Goal: Task Accomplishment & Management: Manage account settings

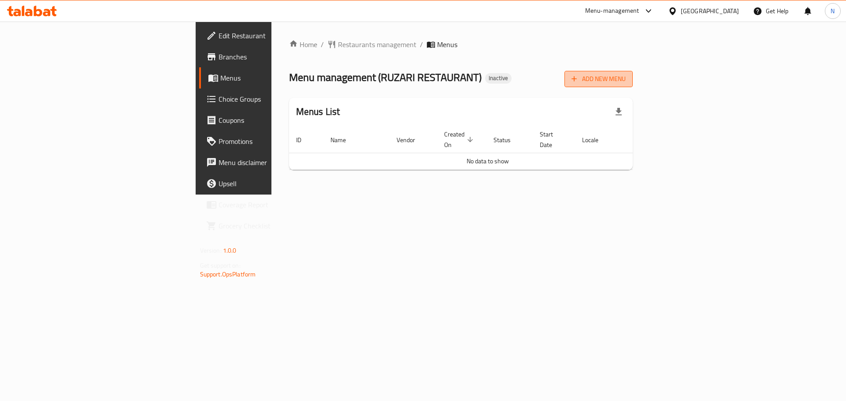
click at [577, 79] on icon "button" at bounding box center [574, 79] width 5 height 5
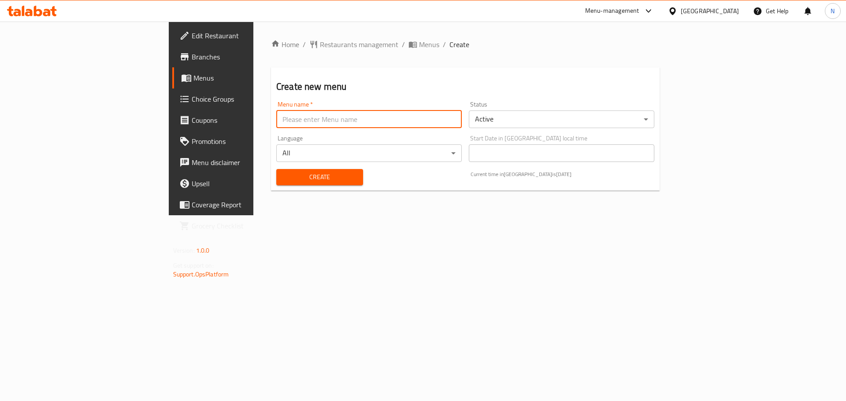
click at [333, 125] on input "text" at bounding box center [368, 120] width 185 height 18
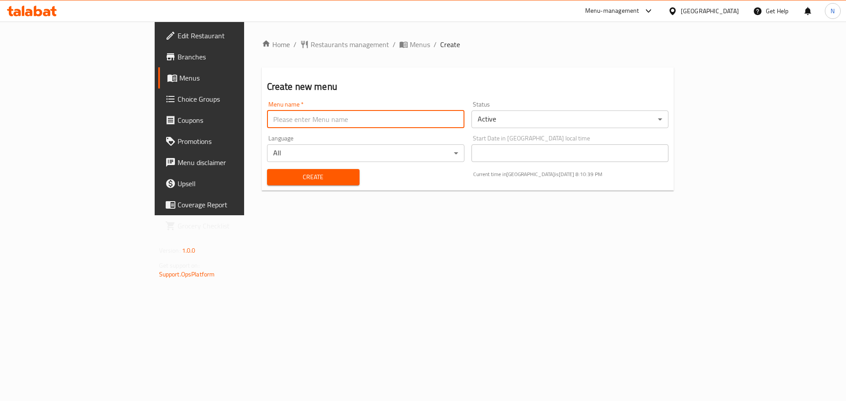
click at [240, 144] on body "​ Menu-management [GEOGRAPHIC_DATA] Get Help N Edit Restaurant Branches Menus C…" at bounding box center [423, 212] width 846 height 380
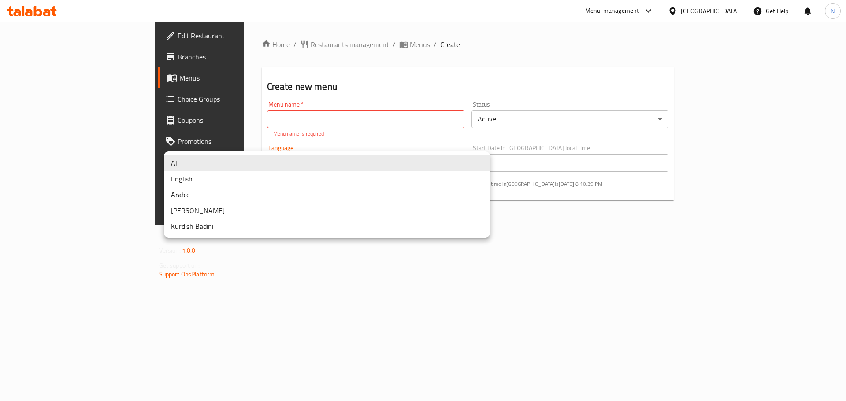
click at [236, 125] on div at bounding box center [423, 200] width 846 height 401
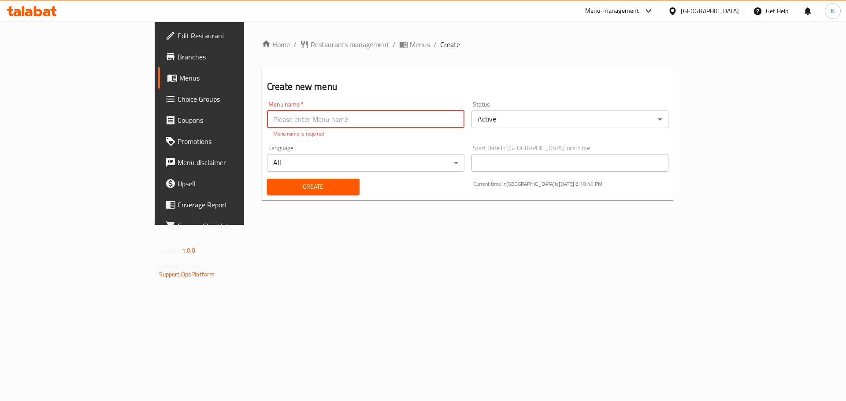
click at [267, 120] on input "text" at bounding box center [365, 120] width 197 height 18
type input "new"
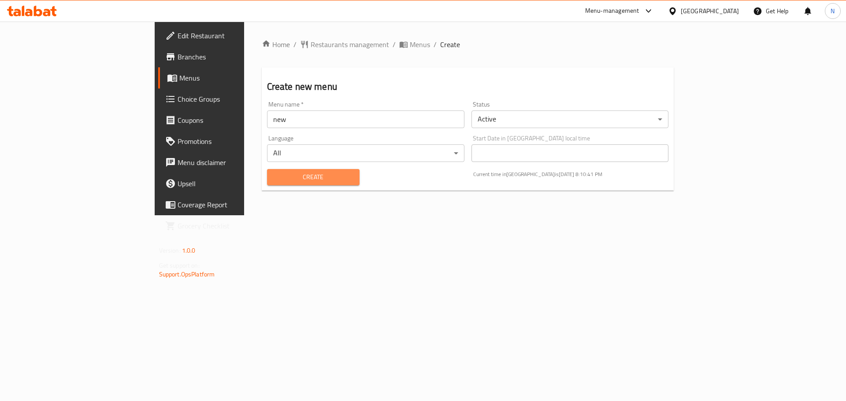
click at [274, 182] on span "Create" at bounding box center [313, 177] width 78 height 11
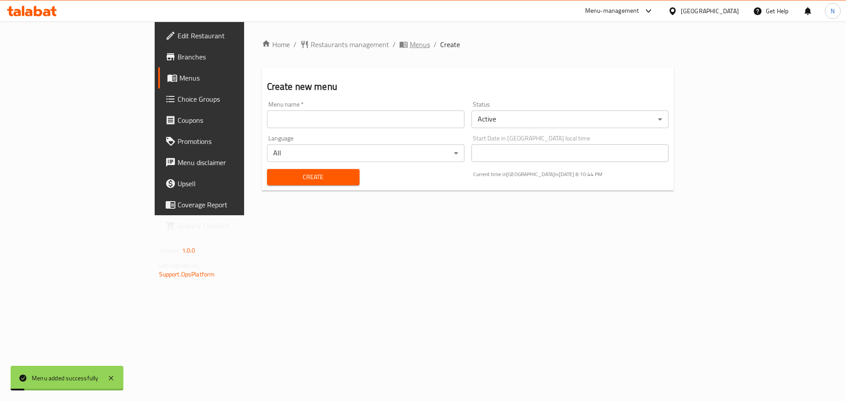
click at [410, 45] on span "Menus" at bounding box center [420, 44] width 20 height 11
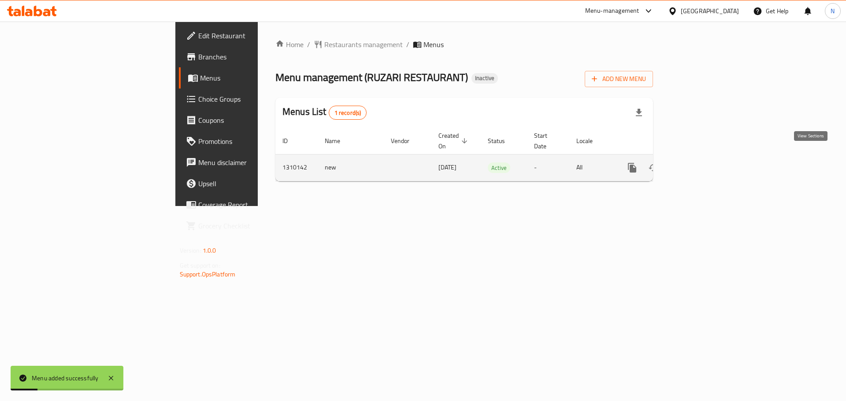
click at [701, 163] on icon "enhanced table" at bounding box center [695, 168] width 11 height 11
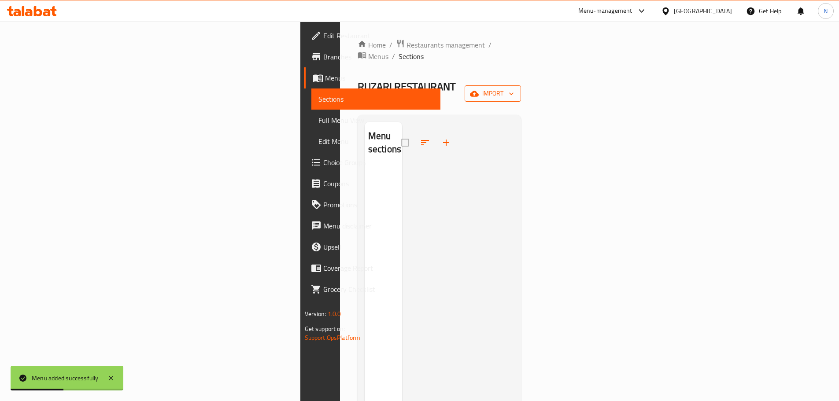
click at [514, 88] on span "import" at bounding box center [493, 93] width 42 height 11
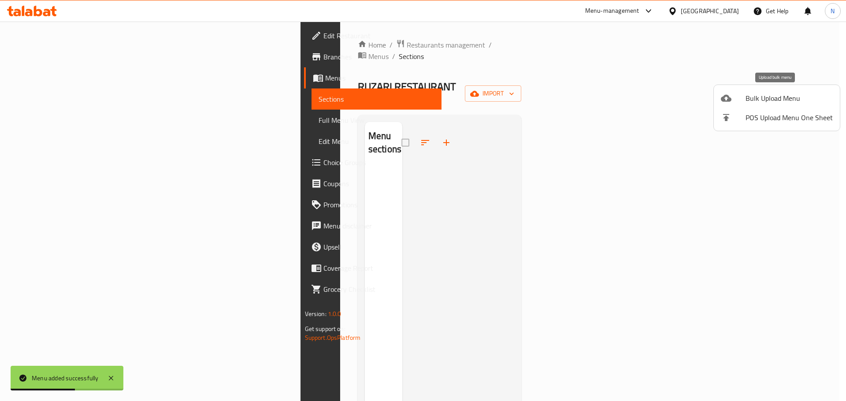
click at [764, 102] on span "Bulk Upload Menu" at bounding box center [788, 98] width 87 height 11
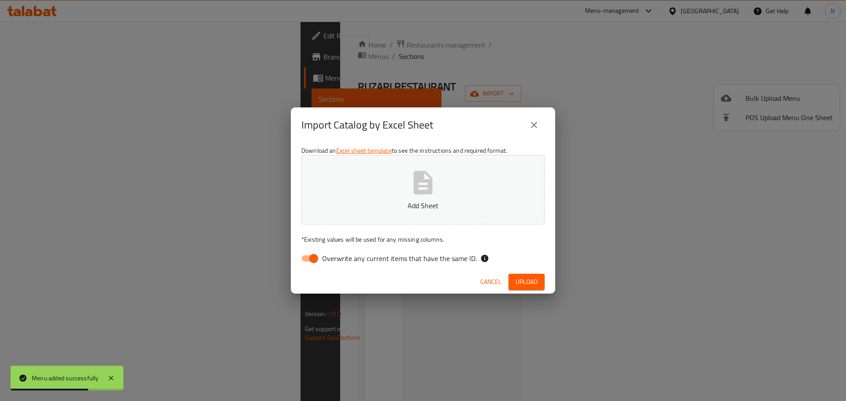
click at [314, 258] on input "Overwrite any current items that have the same ID." at bounding box center [313, 258] width 50 height 17
checkbox input "false"
click at [520, 281] on span "Upload" at bounding box center [526, 282] width 22 height 11
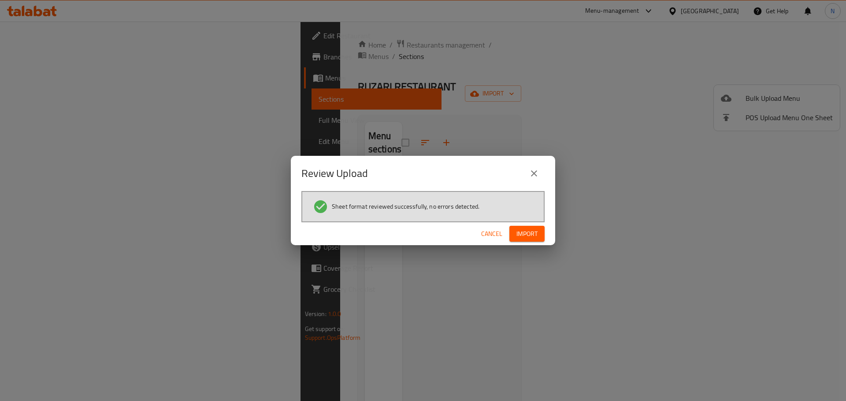
click at [524, 236] on span "Import" at bounding box center [526, 234] width 21 height 11
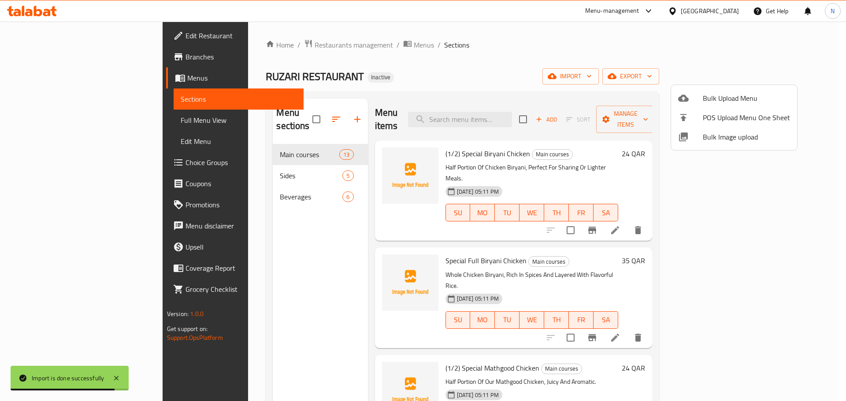
click at [64, 119] on div at bounding box center [423, 200] width 846 height 401
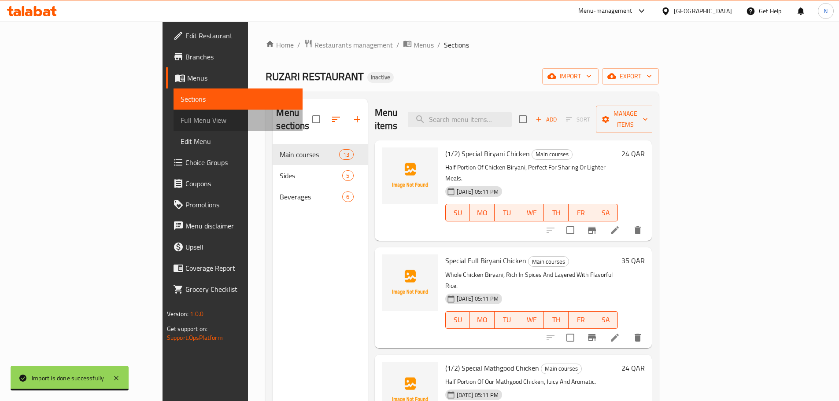
click at [181, 119] on span "Full Menu View" at bounding box center [238, 120] width 115 height 11
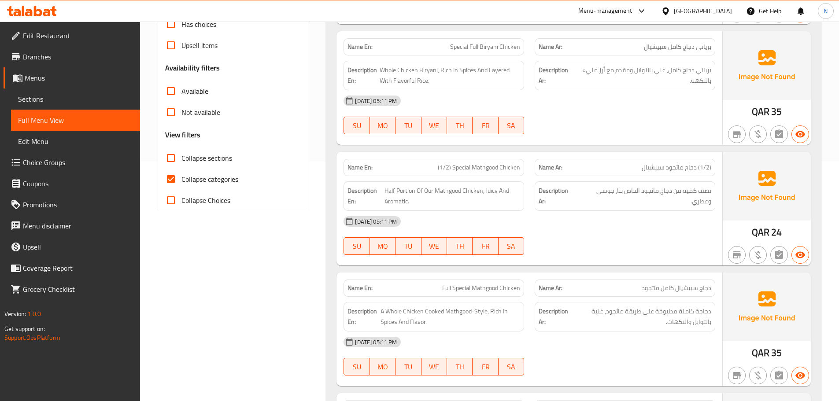
scroll to position [264, 0]
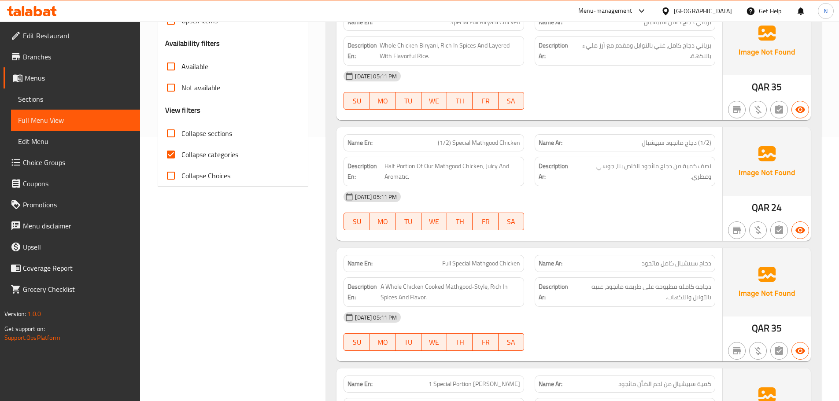
click at [170, 157] on input "Collapse categories" at bounding box center [170, 154] width 21 height 21
checkbox input "false"
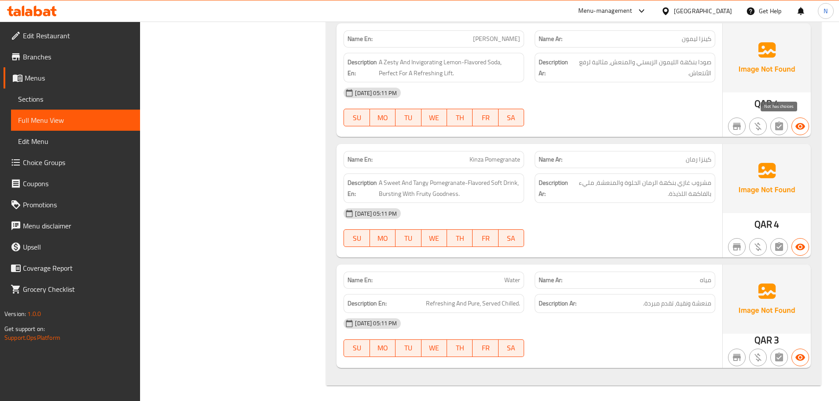
scroll to position [2751, 0]
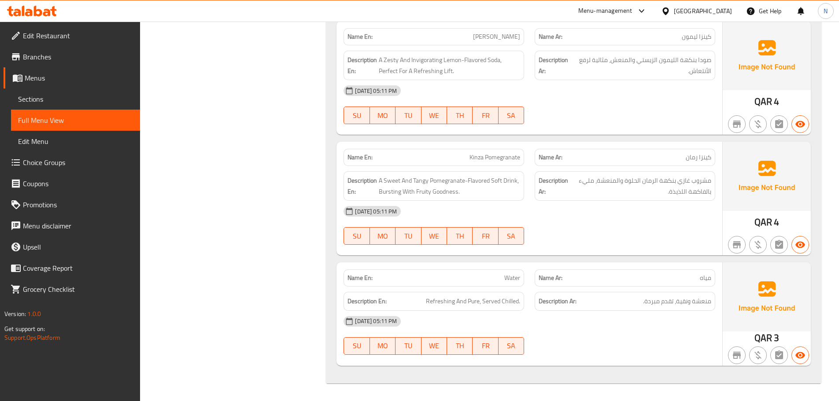
click at [813, 169] on div "Name En: Kinza Cola Name Ar: كينزا كولا Description En: Classic Cola Taste With…" at bounding box center [573, 20] width 495 height 728
click at [102, 100] on span "Sections" at bounding box center [75, 99] width 115 height 11
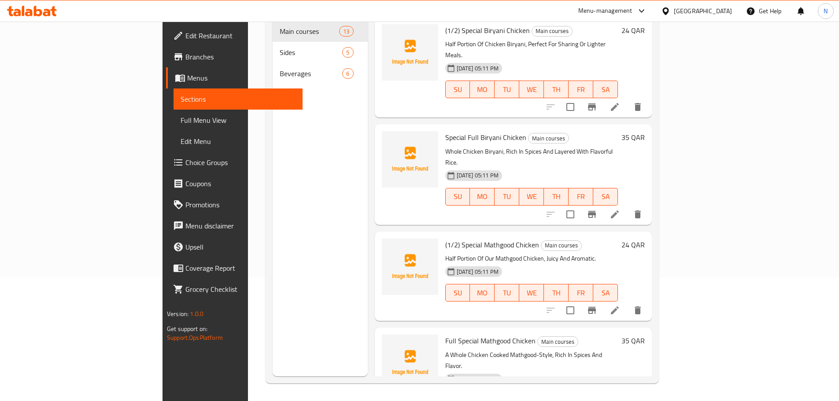
scroll to position [123, 0]
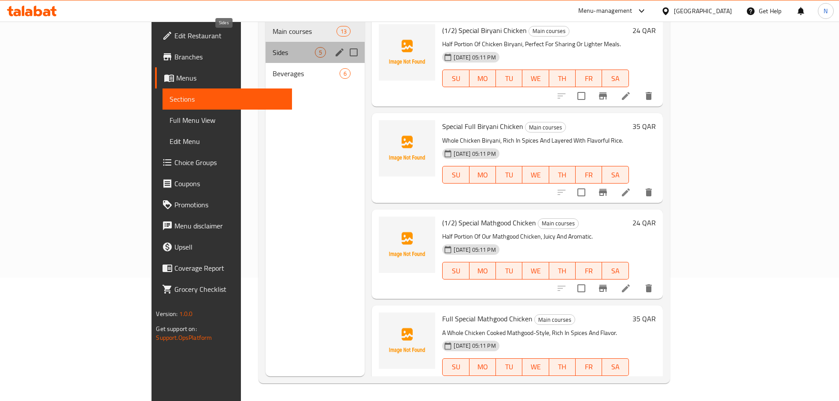
click at [273, 47] on span "Sides" at bounding box center [294, 52] width 42 height 11
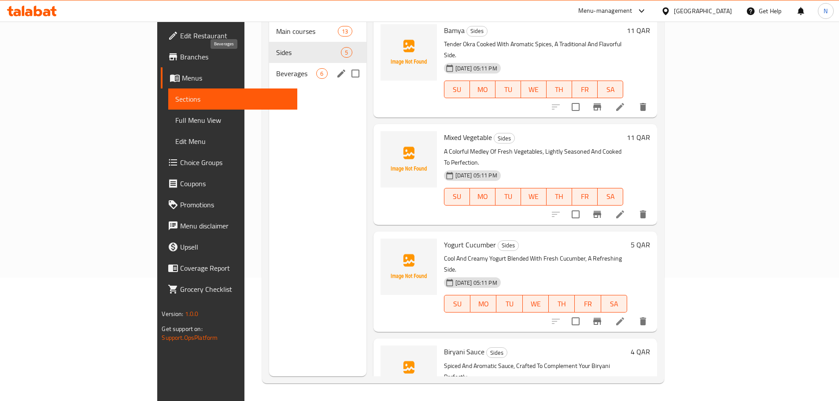
click at [276, 68] on span "Beverages" at bounding box center [296, 73] width 40 height 11
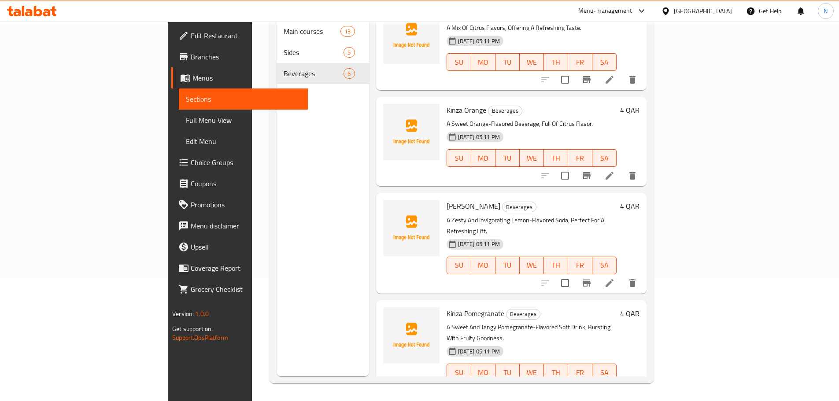
scroll to position [198, 0]
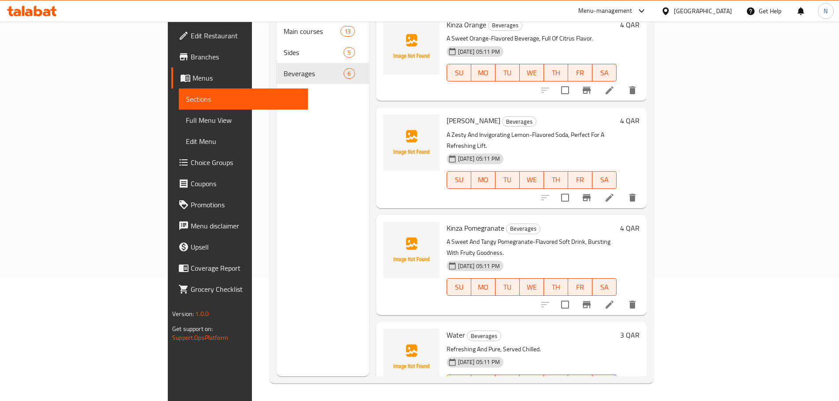
click at [615, 299] on icon at bounding box center [609, 304] width 11 height 11
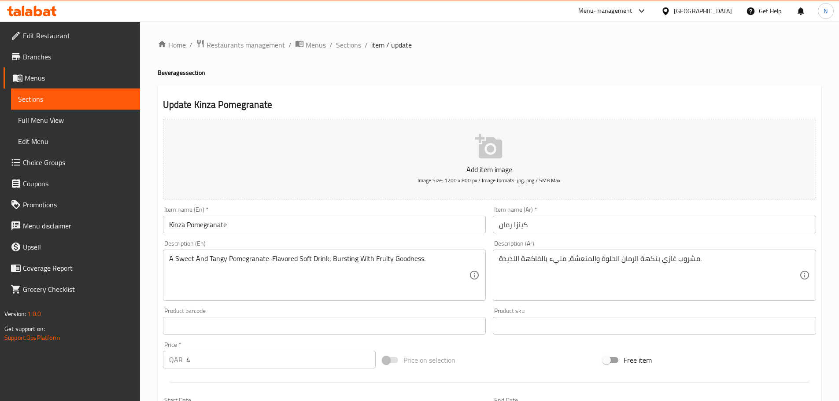
drag, startPoint x: 497, startPoint y: 259, endPoint x: 538, endPoint y: 259, distance: 40.5
click at [538, 259] on div "مشروب غازي بنكهة الرمان الحلوة والمنعشة، مليء بالفاكهة اللذيذة. Description (Ar)" at bounding box center [654, 275] width 323 height 51
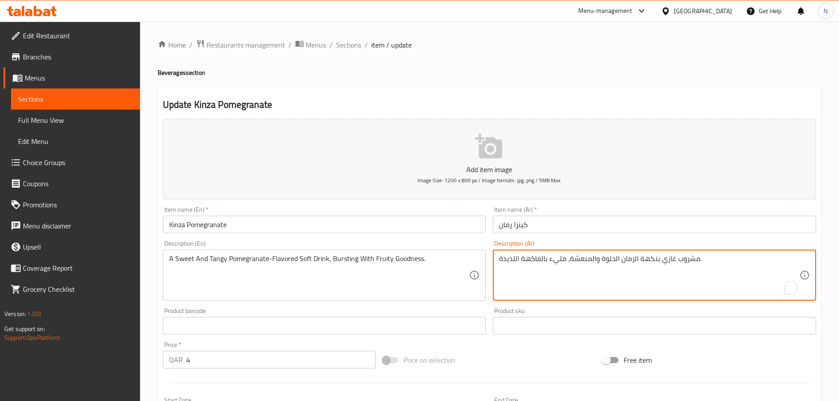
drag, startPoint x: 540, startPoint y: 257, endPoint x: 474, endPoint y: 258, distance: 65.6
click at [474, 258] on div "Add item image Image Size: 1200 x 800 px / Image formats: jpg, png / 5MB Max. I…" at bounding box center [489, 305] width 660 height 380
type textarea "مشروب غازي بنكهة الرمان الحلوة والمنعشة، مليء بجودنيس فاكهي."
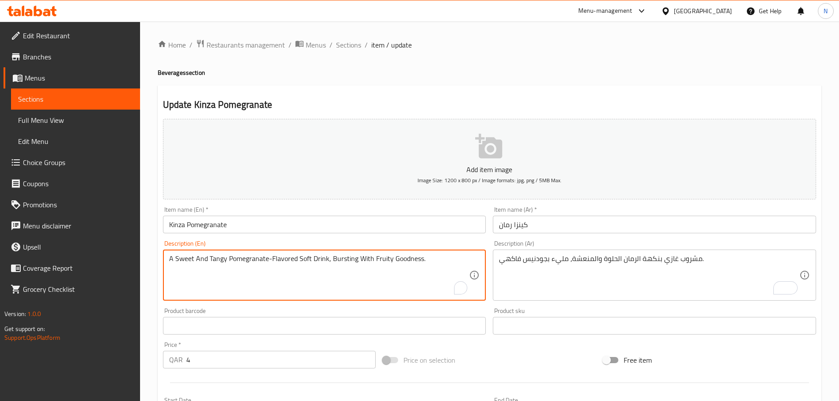
scroll to position [221, 0]
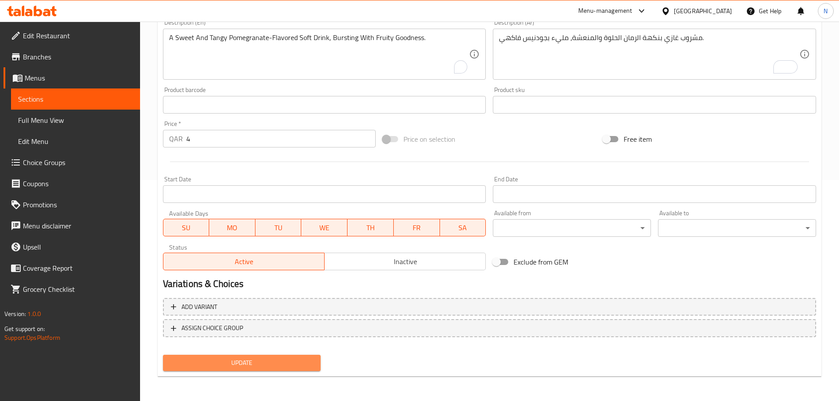
click at [267, 367] on span "Update" at bounding box center [242, 363] width 144 height 11
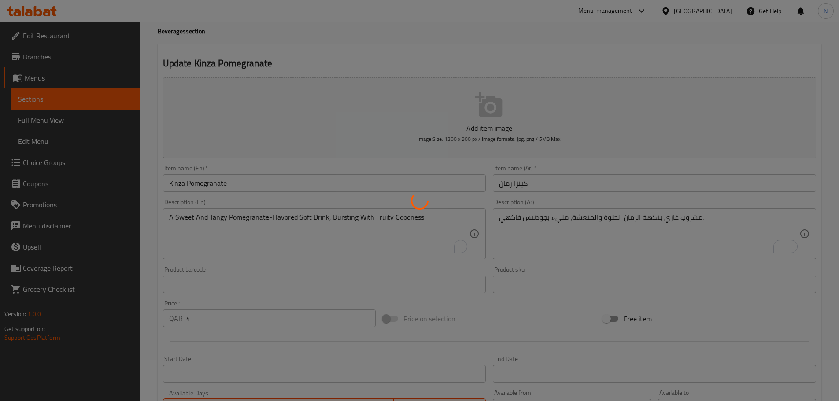
scroll to position [0, 0]
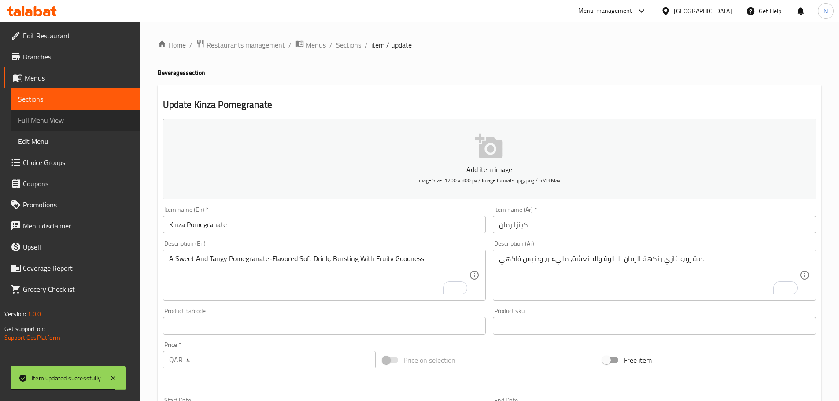
click at [82, 122] on span "Full Menu View" at bounding box center [75, 120] width 115 height 11
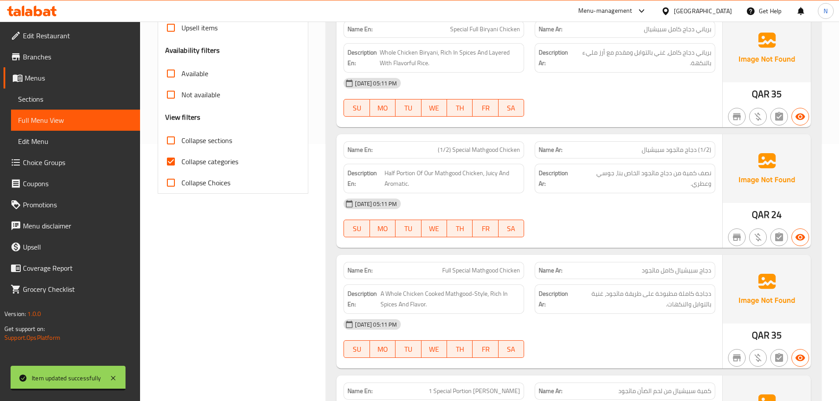
scroll to position [352, 0]
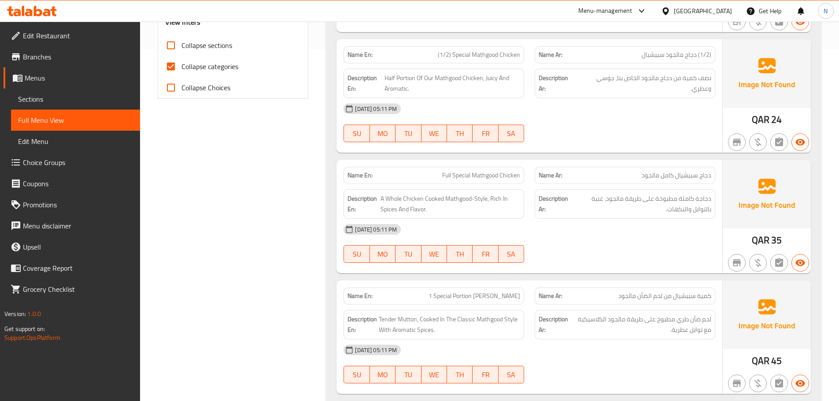
click at [179, 67] on input "Collapse categories" at bounding box center [170, 66] width 21 height 21
checkbox input "false"
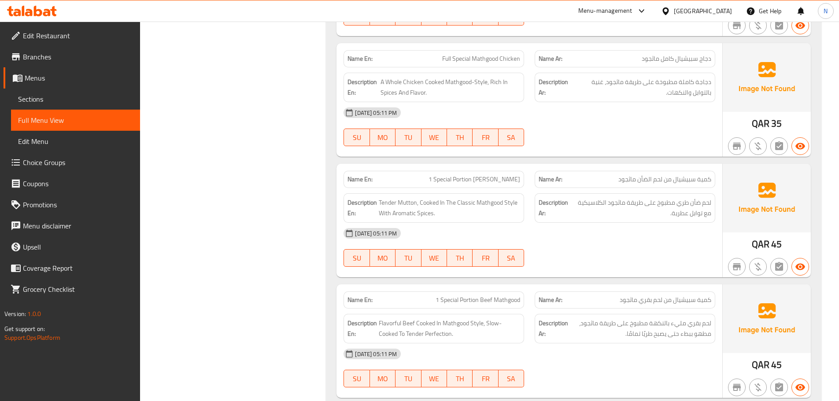
scroll to position [528, 0]
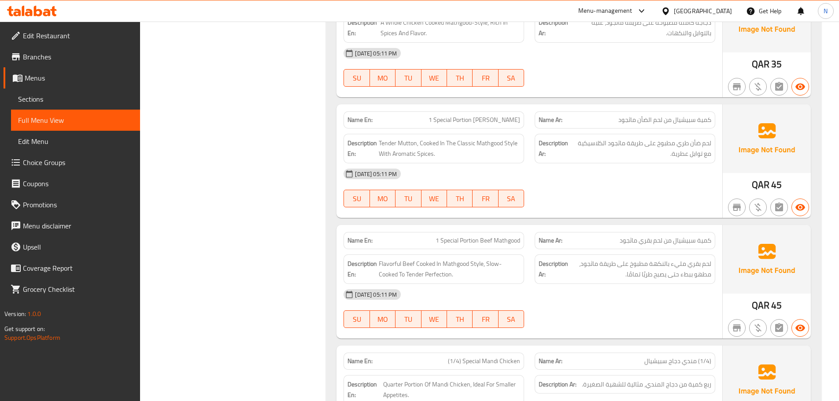
click at [484, 117] on span "1 Special Portion [PERSON_NAME]" at bounding box center [474, 119] width 92 height 9
copy span "1 Special Portion [PERSON_NAME]"
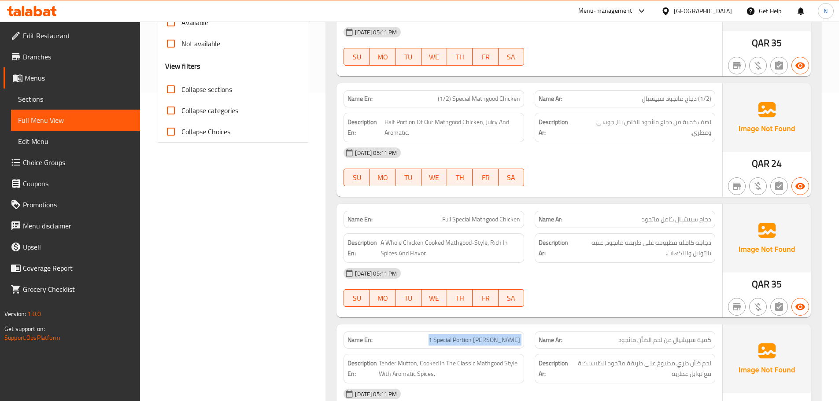
click at [78, 95] on span "Sections" at bounding box center [75, 99] width 115 height 11
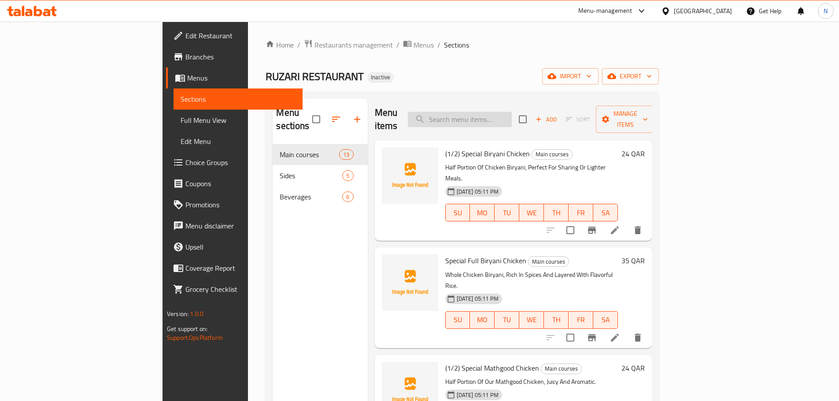
click at [512, 119] on input "search" at bounding box center [460, 119] width 104 height 15
paste input "1 Special Portion [PERSON_NAME]"
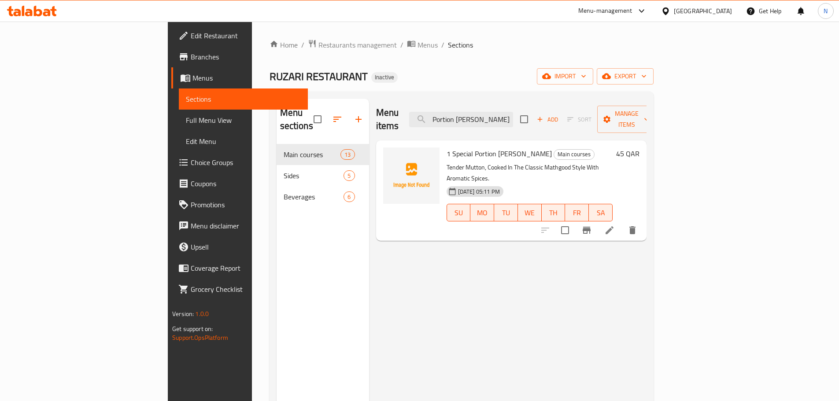
type input "1 Special Portion [PERSON_NAME]"
click at [615, 225] on icon at bounding box center [609, 230] width 11 height 11
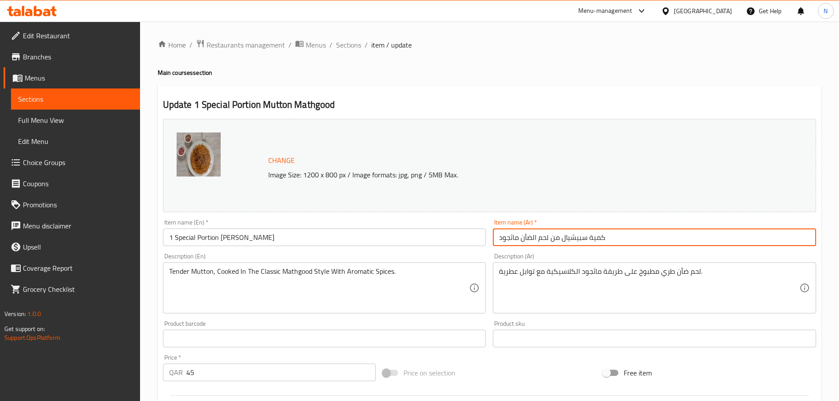
click at [498, 238] on input "كمية سبيشيال من لحم الضأن ماثجود" at bounding box center [654, 238] width 323 height 18
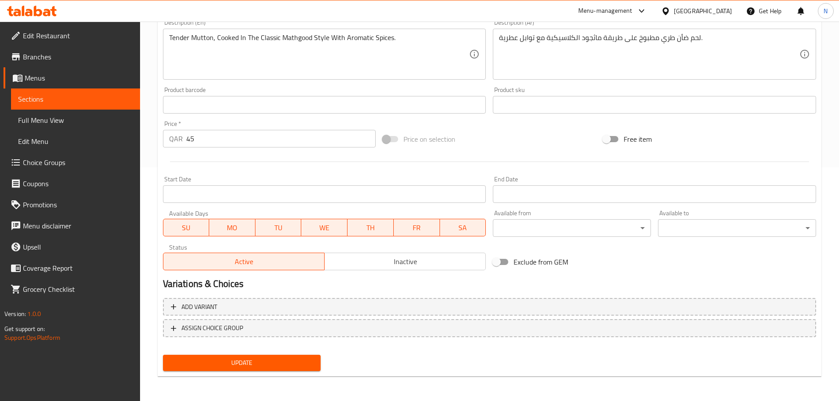
click at [233, 362] on span "Update" at bounding box center [242, 363] width 144 height 11
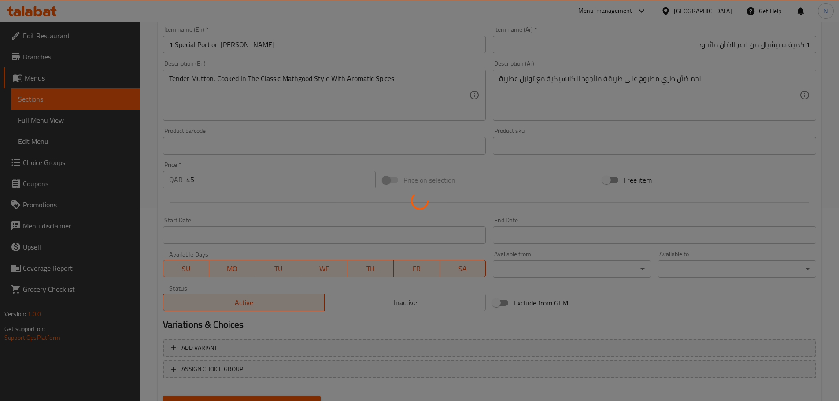
scroll to position [58, 0]
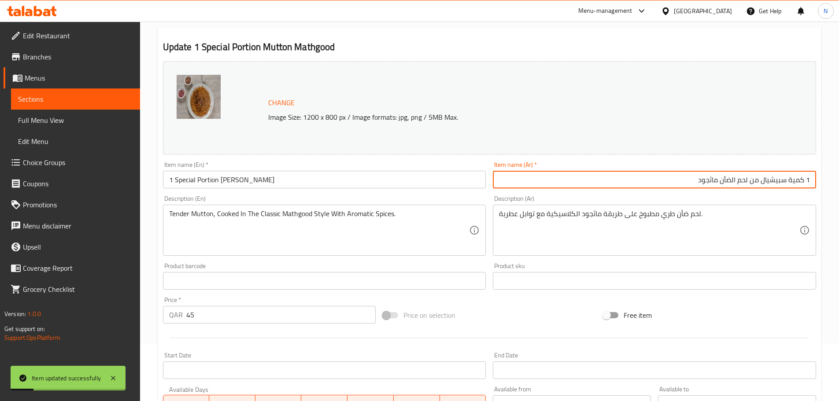
click at [731, 180] on input "1 كمية سبيشيال من لحم الضأن ماثجود" at bounding box center [654, 180] width 323 height 18
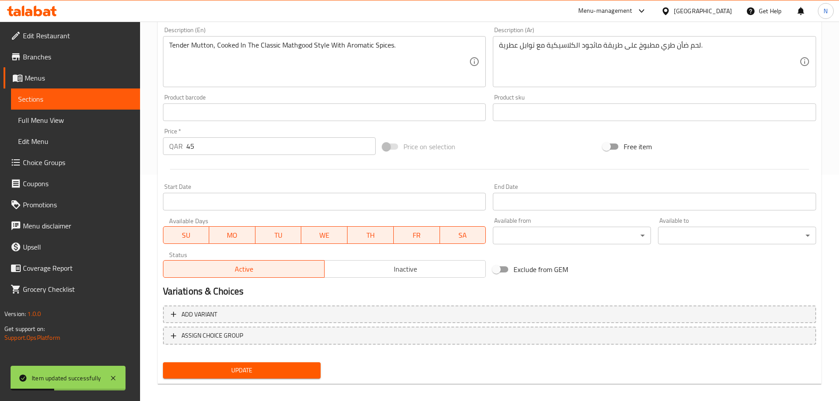
scroll to position [234, 0]
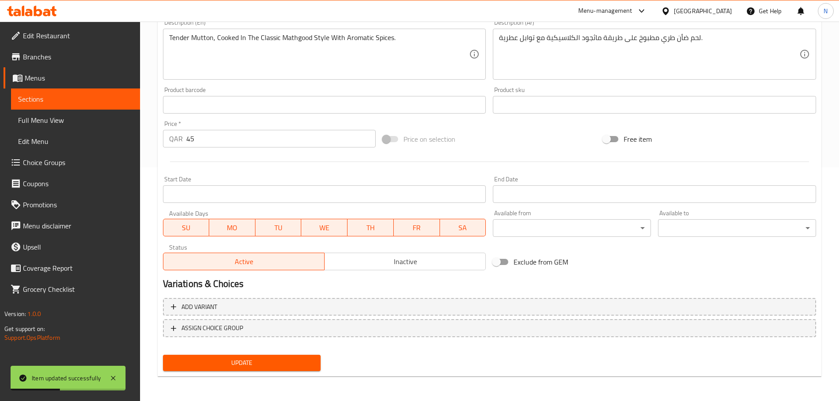
type input "1 كمية سبيشيال من لحم ضأن ماثجود"
click at [314, 365] on button "Update" at bounding box center [242, 363] width 158 height 16
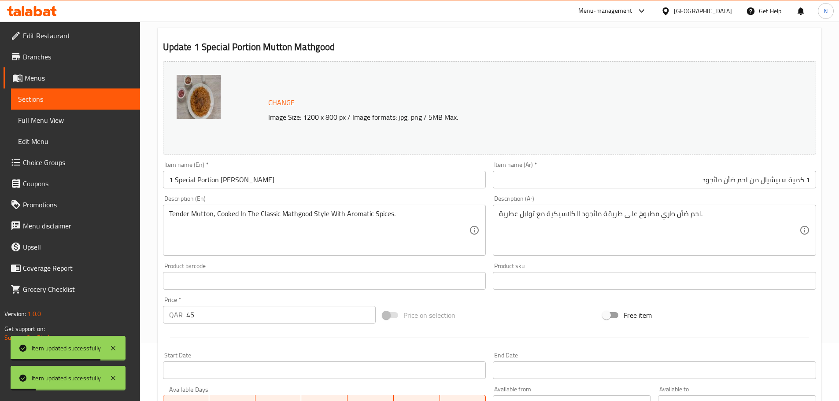
scroll to position [0, 0]
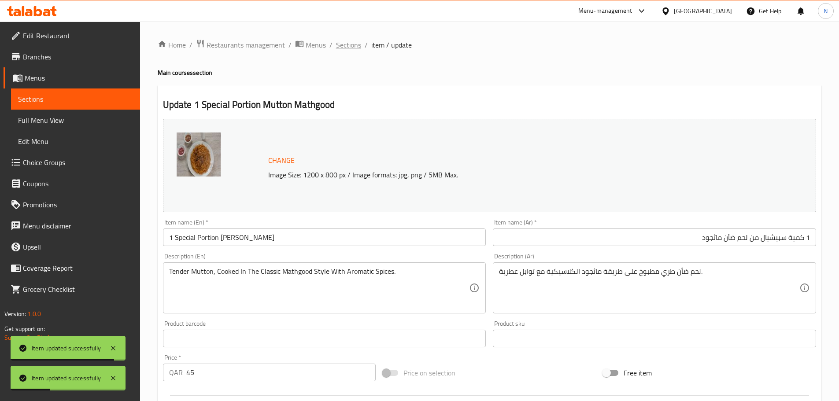
click at [341, 43] on span "Sections" at bounding box center [348, 45] width 25 height 11
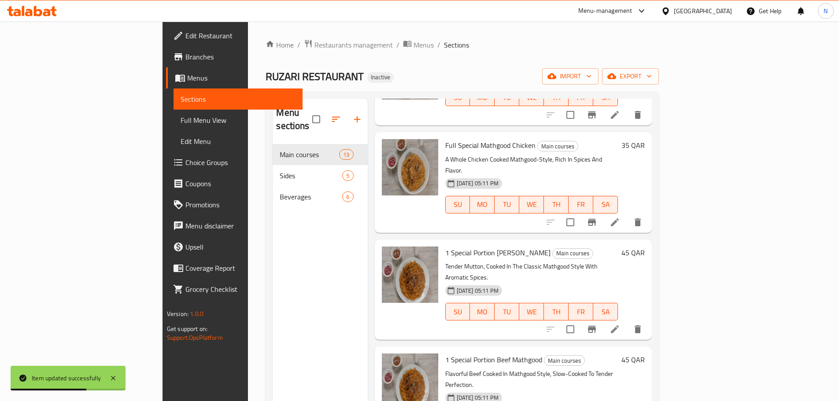
scroll to position [308, 0]
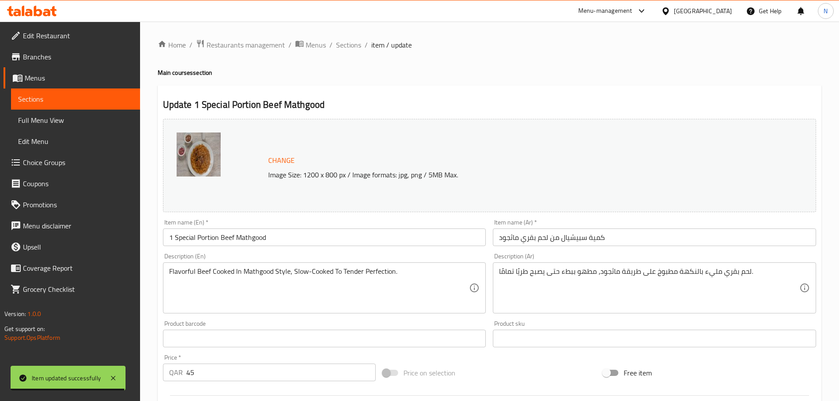
click at [499, 236] on input "كمية سبيشيال من لحم بقري ماثجود" at bounding box center [654, 238] width 323 height 18
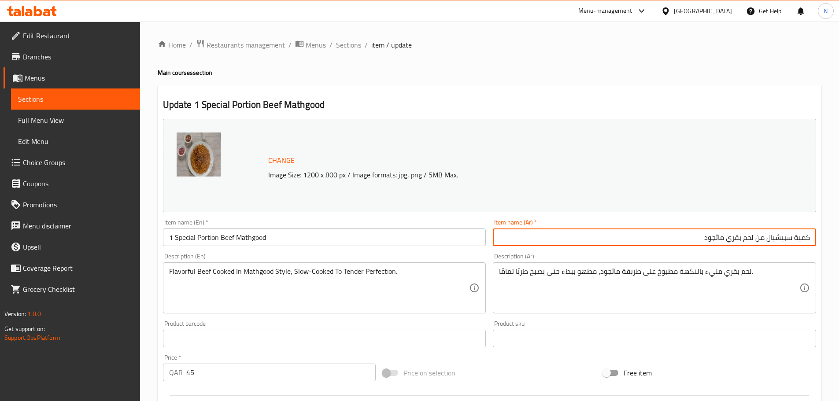
drag, startPoint x: 809, startPoint y: 238, endPoint x: 810, endPoint y: 244, distance: 6.2
click at [810, 237] on input "كمية سبيشيال من لحم بقري ماثجود" at bounding box center [654, 238] width 323 height 18
type input "1 كمية سبيشيال من لحم بقري ماثجود"
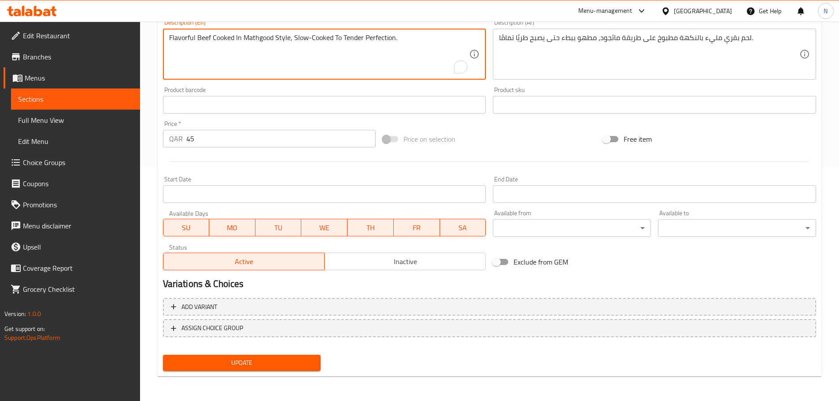
click at [229, 364] on span "Update" at bounding box center [242, 363] width 144 height 11
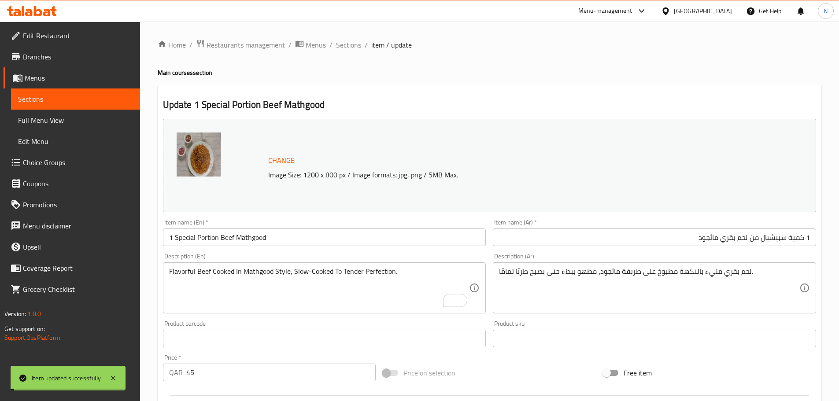
click at [218, 235] on input "1 Special Portion Beef Mathgood" at bounding box center [324, 238] width 323 height 18
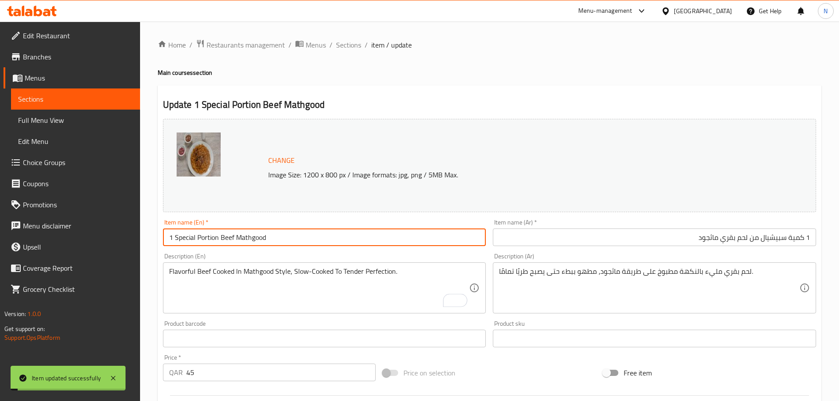
click at [218, 235] on input "1 Special Portion Beef Mathgood" at bounding box center [324, 238] width 323 height 18
click at [63, 116] on span "Full Menu View" at bounding box center [75, 120] width 115 height 11
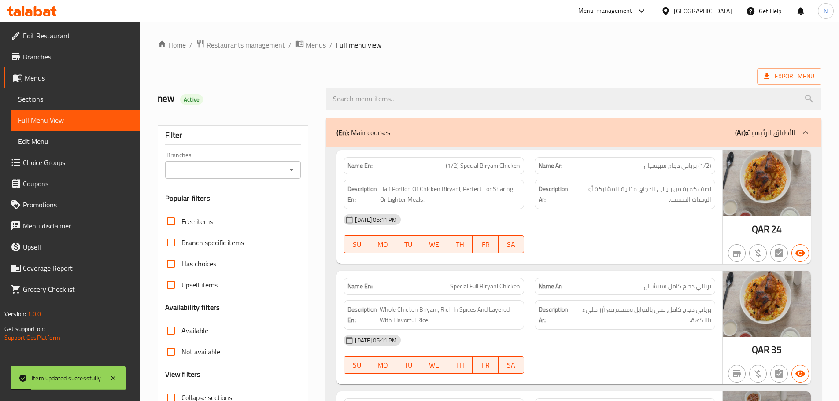
scroll to position [352, 0]
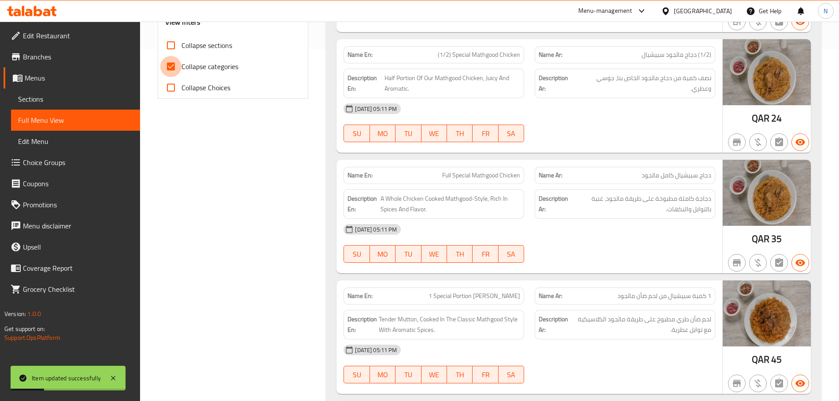
click at [180, 66] on input "Collapse categories" at bounding box center [170, 66] width 21 height 21
checkbox input "false"
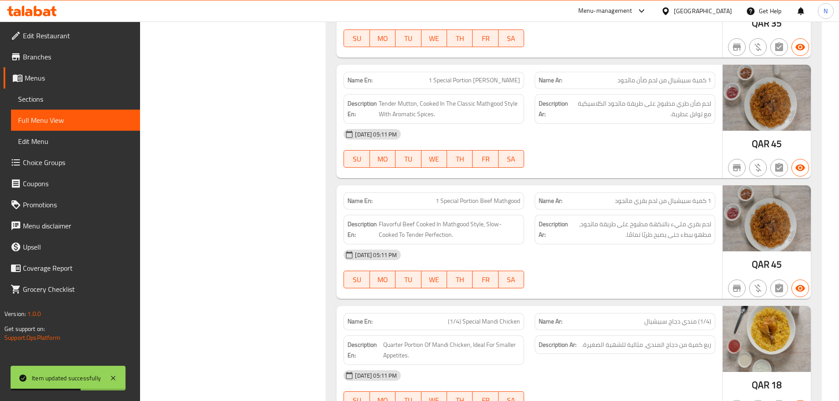
click at [654, 262] on div "[DATE] 05:11 PM" at bounding box center [529, 254] width 382 height 21
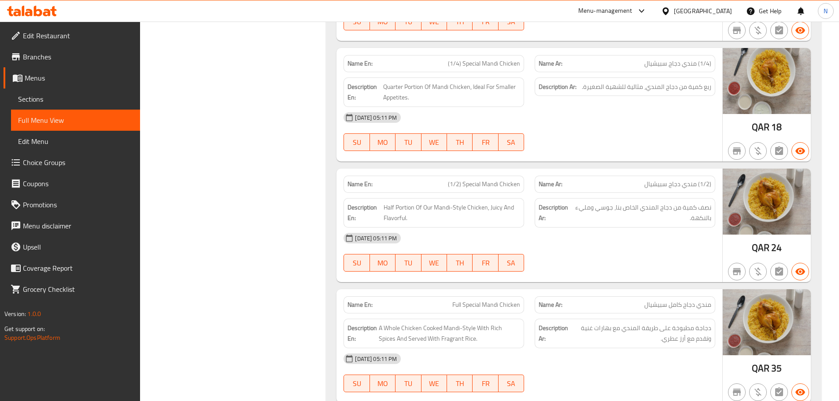
scroll to position [832, 0]
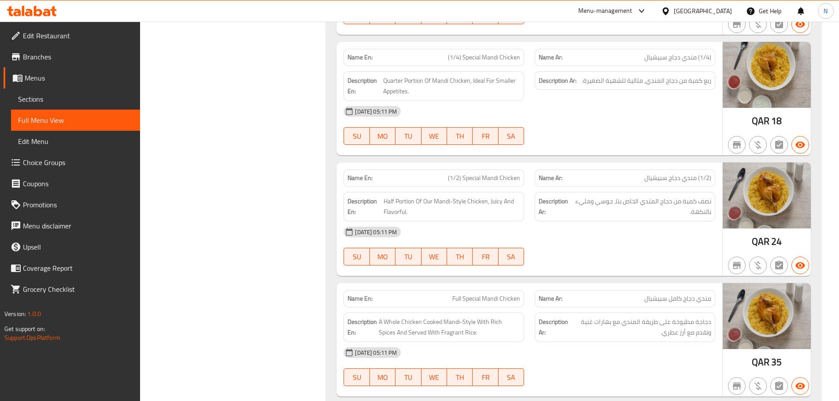
click at [494, 174] on span "(1/2) Special Mandi Chicken" at bounding box center [484, 178] width 72 height 9
copy span "(1/2) Special Mandi Chicken"
click at [90, 101] on span "Sections" at bounding box center [75, 99] width 115 height 11
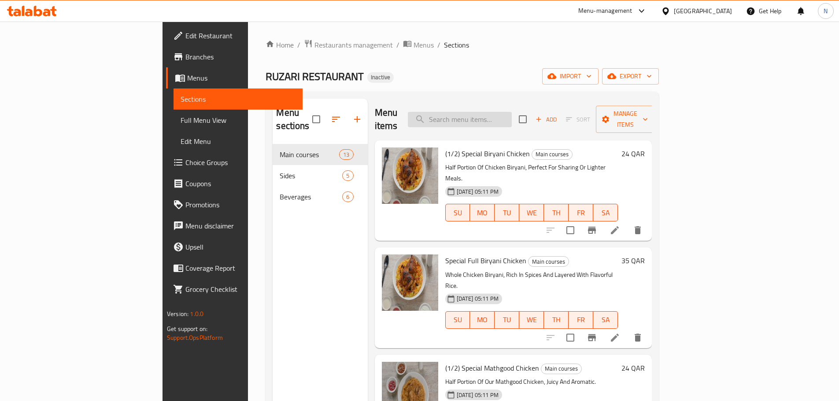
paste input "(1/2) Special Mandi Chicken"
click at [512, 113] on input "search" at bounding box center [460, 119] width 104 height 15
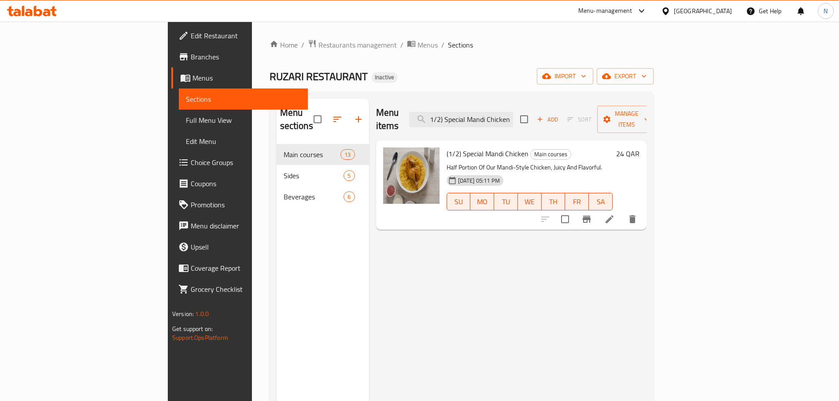
type input "(1/2) Special Mandi Chicken"
click at [613, 215] on icon at bounding box center [610, 219] width 8 height 8
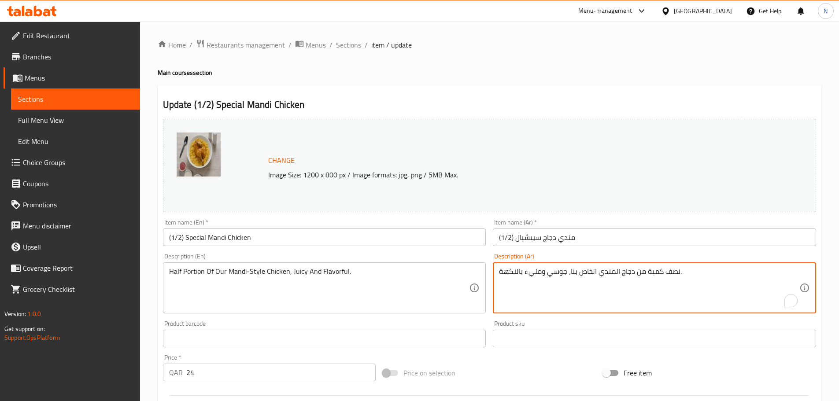
click at [614, 271] on textarea "نصف كمية من دجاج المندي الخاص بنا، جوسي ومليء بالنكهة." at bounding box center [649, 288] width 300 height 42
click at [578, 272] on textarea "نصف كمية من دجاج علي طريقة المندي الخاص بنا، جوسي ومليء بالنكهة." at bounding box center [649, 288] width 300 height 42
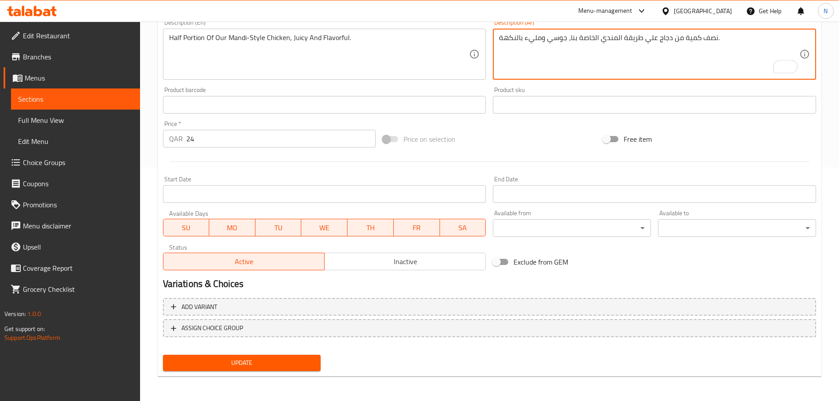
type textarea "نصف كمية من دجاج علي طريقة المندي الخاصة بنا، جوسي ومليء بالنكهة."
click at [319, 368] on button "Update" at bounding box center [242, 363] width 158 height 16
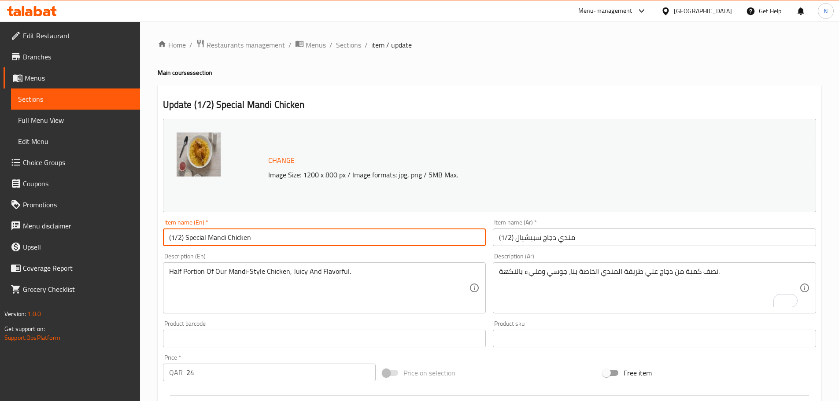
click at [229, 242] on input "(1/2) Special Mandi Chicken" at bounding box center [324, 238] width 323 height 18
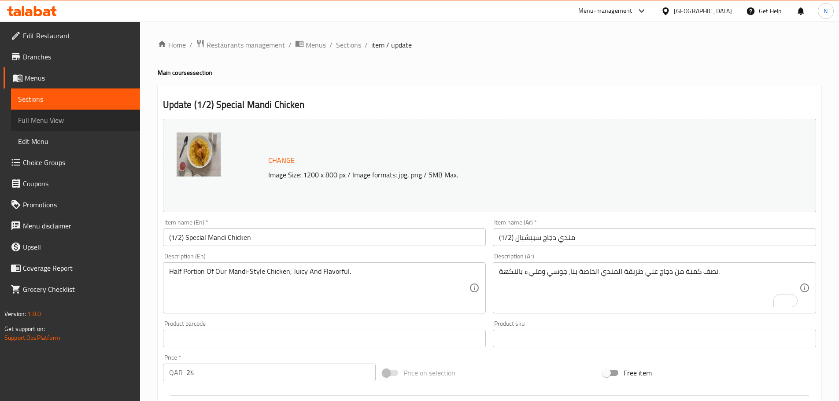
click at [74, 123] on span "Full Menu View" at bounding box center [75, 120] width 115 height 11
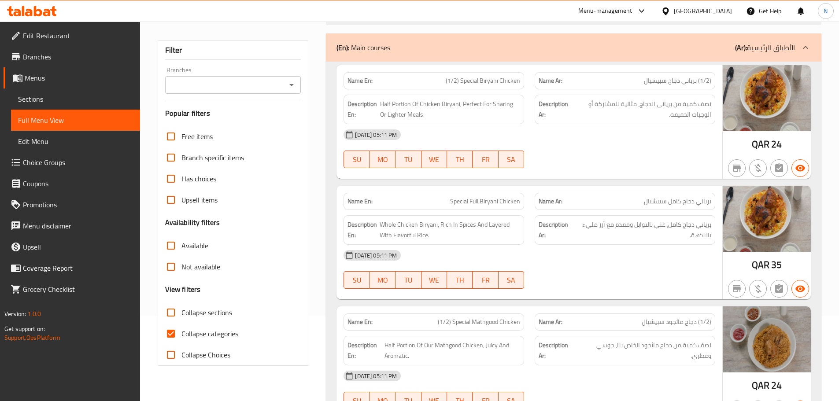
scroll to position [88, 0]
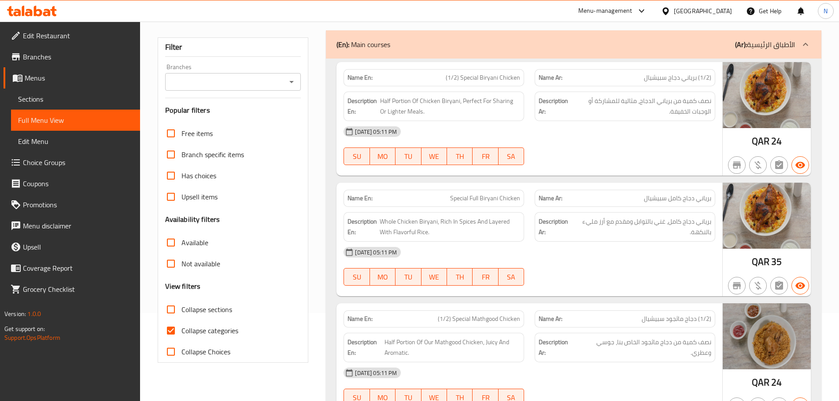
click at [169, 336] on input "Collapse categories" at bounding box center [170, 330] width 21 height 21
checkbox input "false"
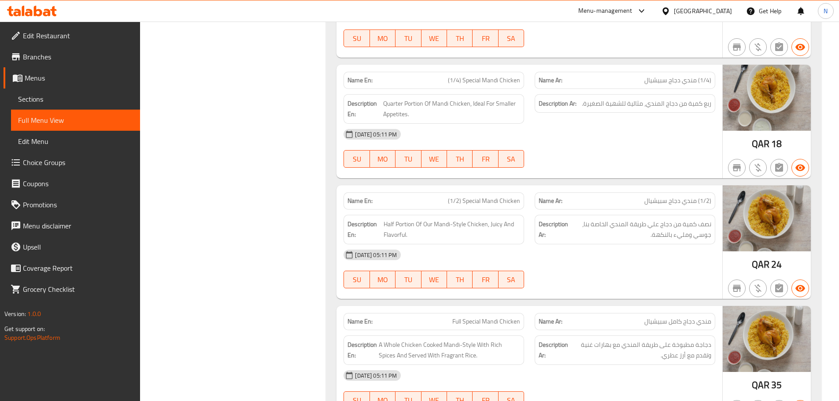
click at [653, 123] on div "Description Ar: ربع كمية من دجاج المندي، مثالية للشهية الصغيرة." at bounding box center [624, 109] width 191 height 40
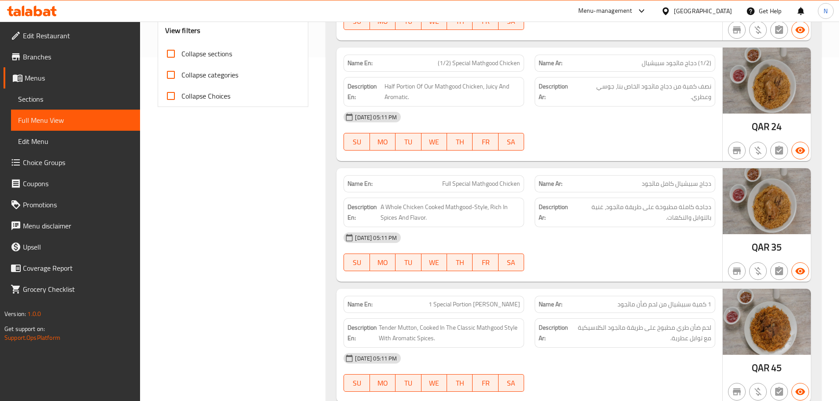
scroll to position [352, 0]
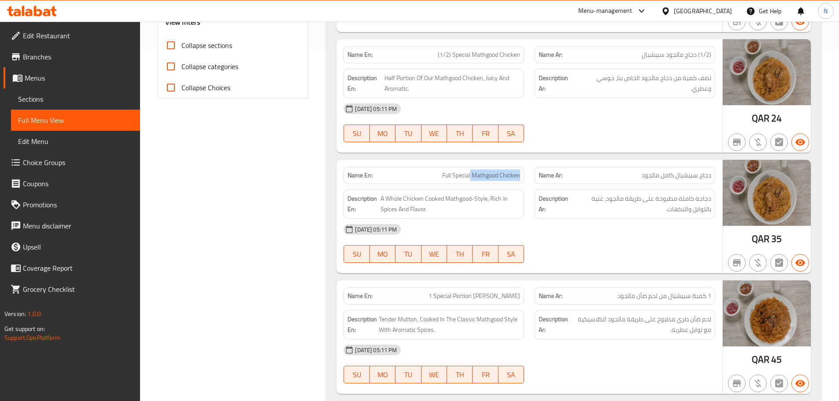
drag, startPoint x: 470, startPoint y: 176, endPoint x: 522, endPoint y: 171, distance: 52.2
click at [522, 171] on div "Name En: Full Special Mathgood Chicken" at bounding box center [434, 175] width 181 height 17
copy span "Mathgood Chicken"
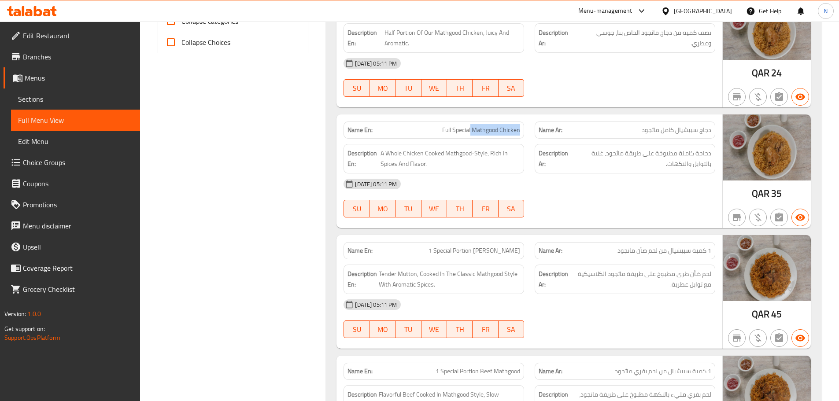
scroll to position [440, 0]
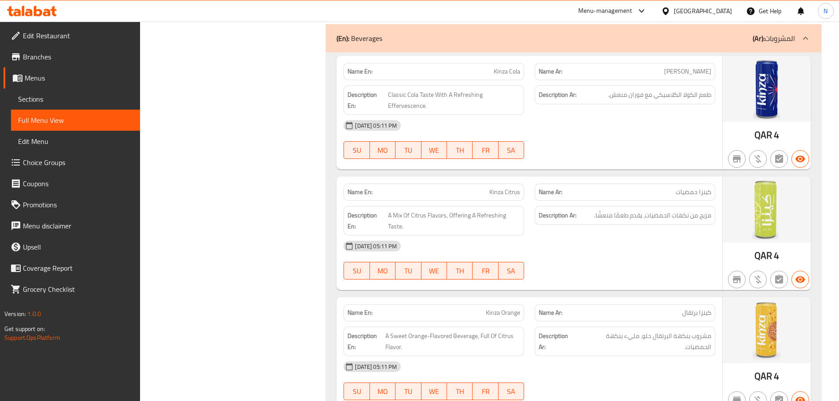
scroll to position [2618, 0]
